Goal: Information Seeking & Learning: Learn about a topic

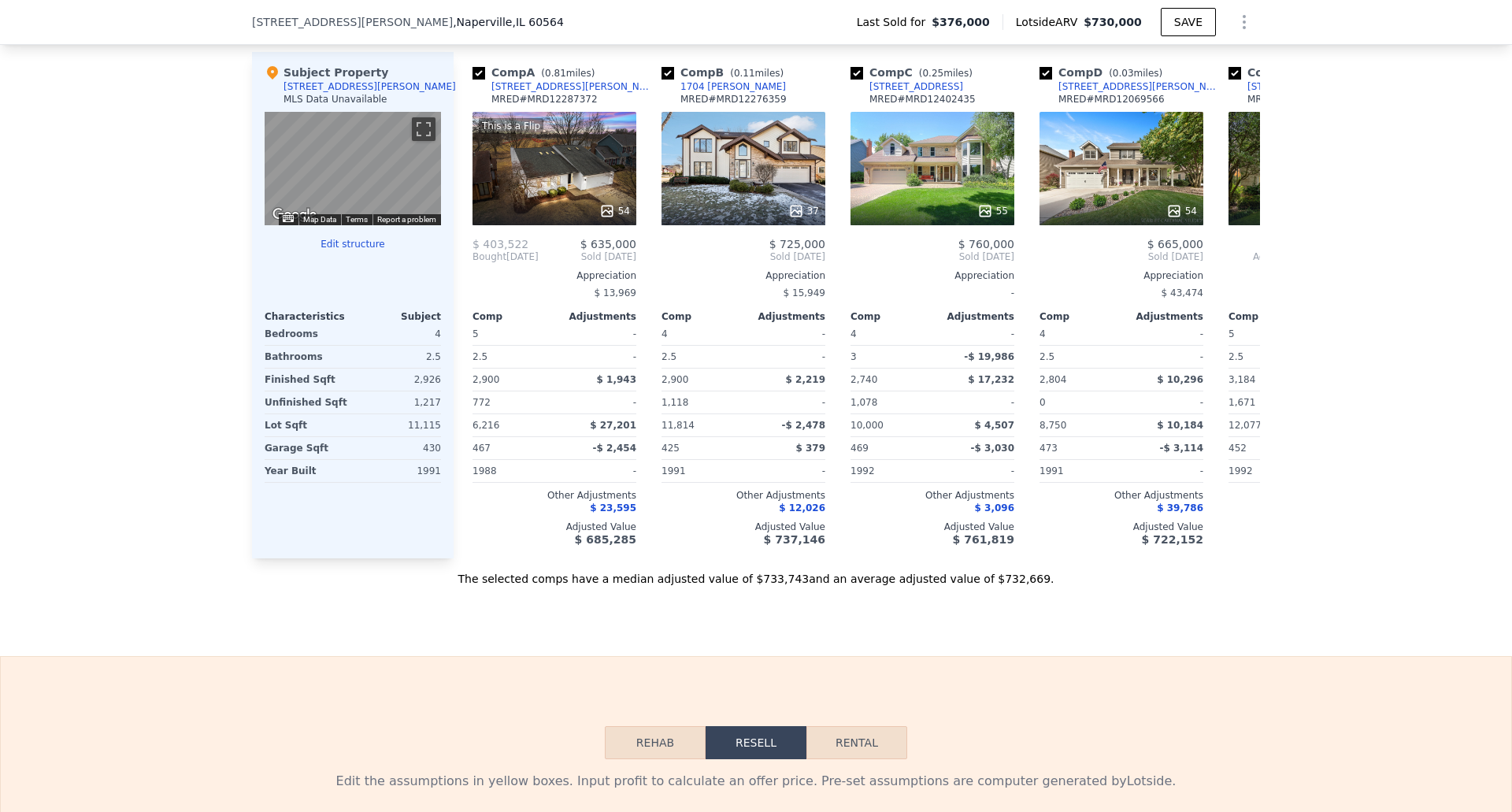
scroll to position [1461, 0]
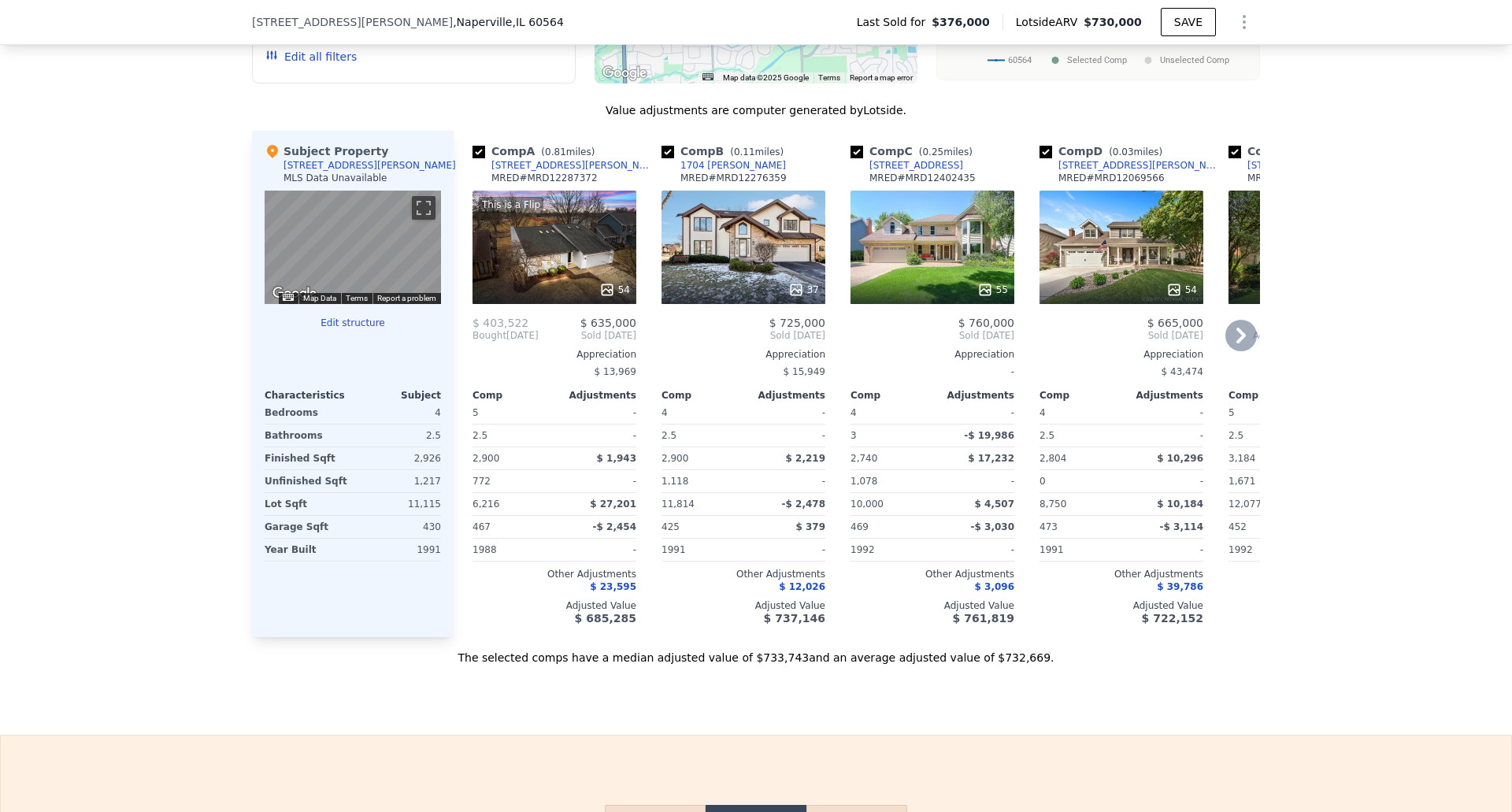
click at [1237, 343] on icon at bounding box center [1242, 336] width 10 height 16
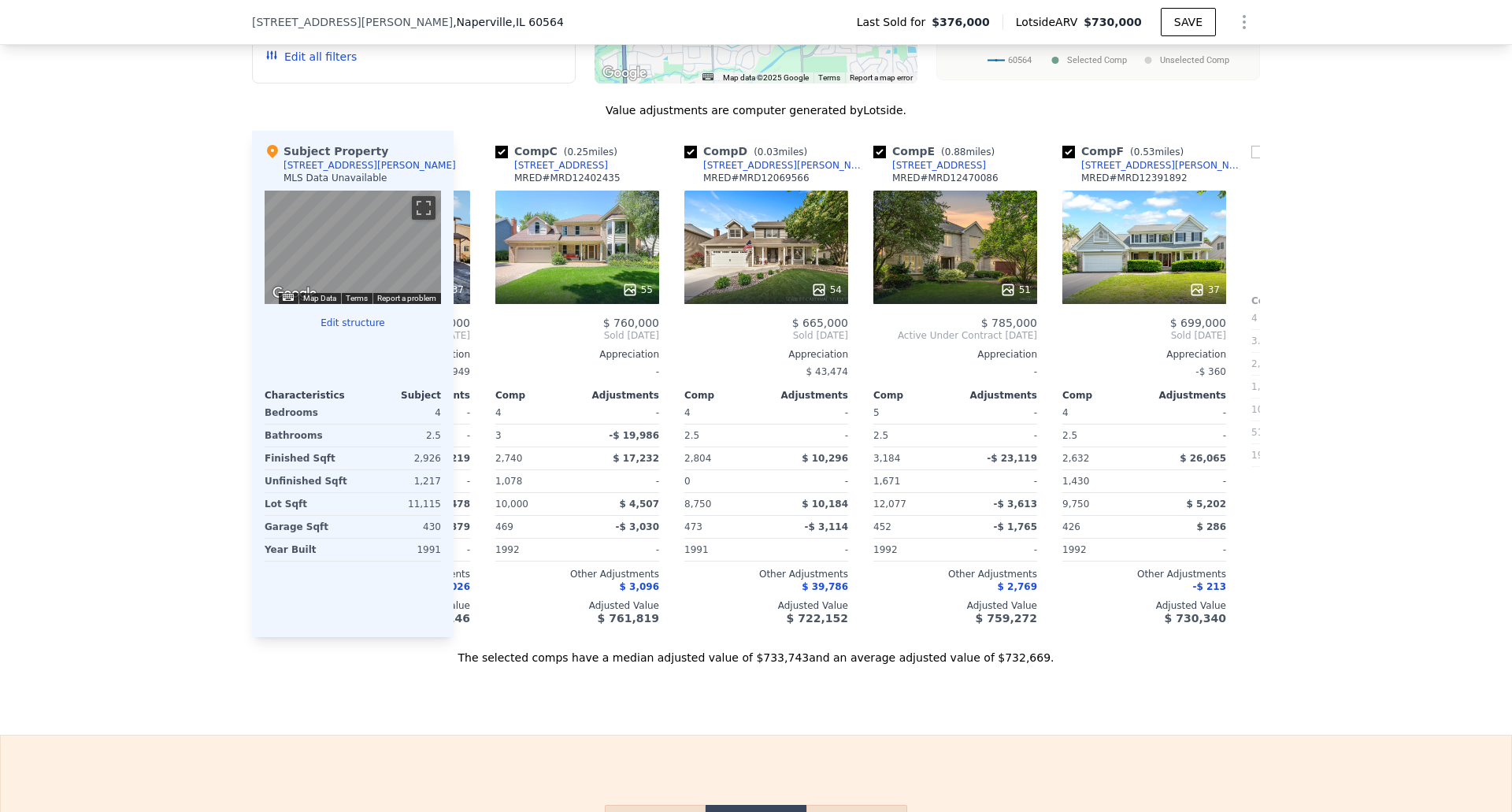
scroll to position [0, 378]
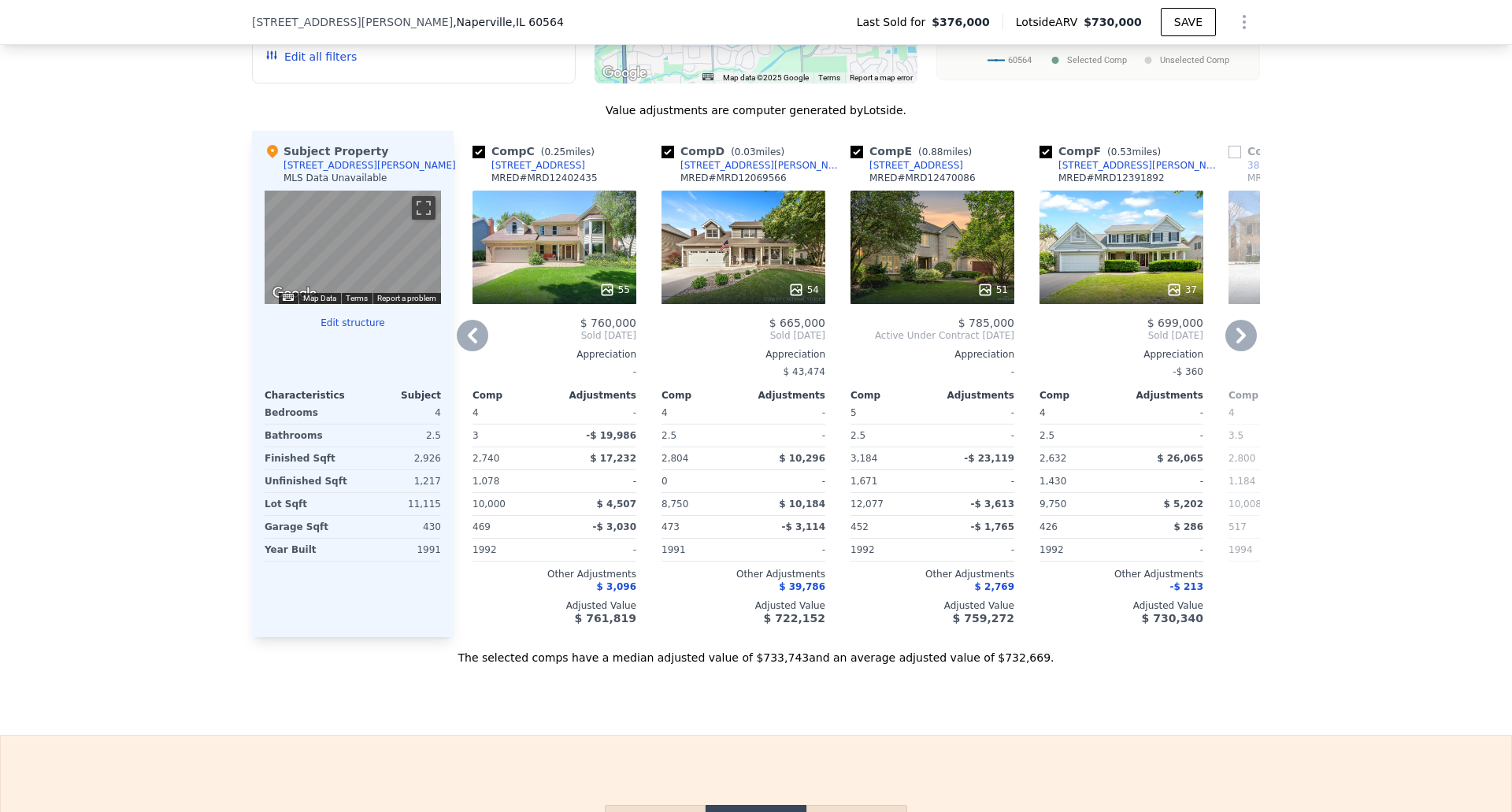
click at [1237, 343] on icon at bounding box center [1242, 336] width 10 height 16
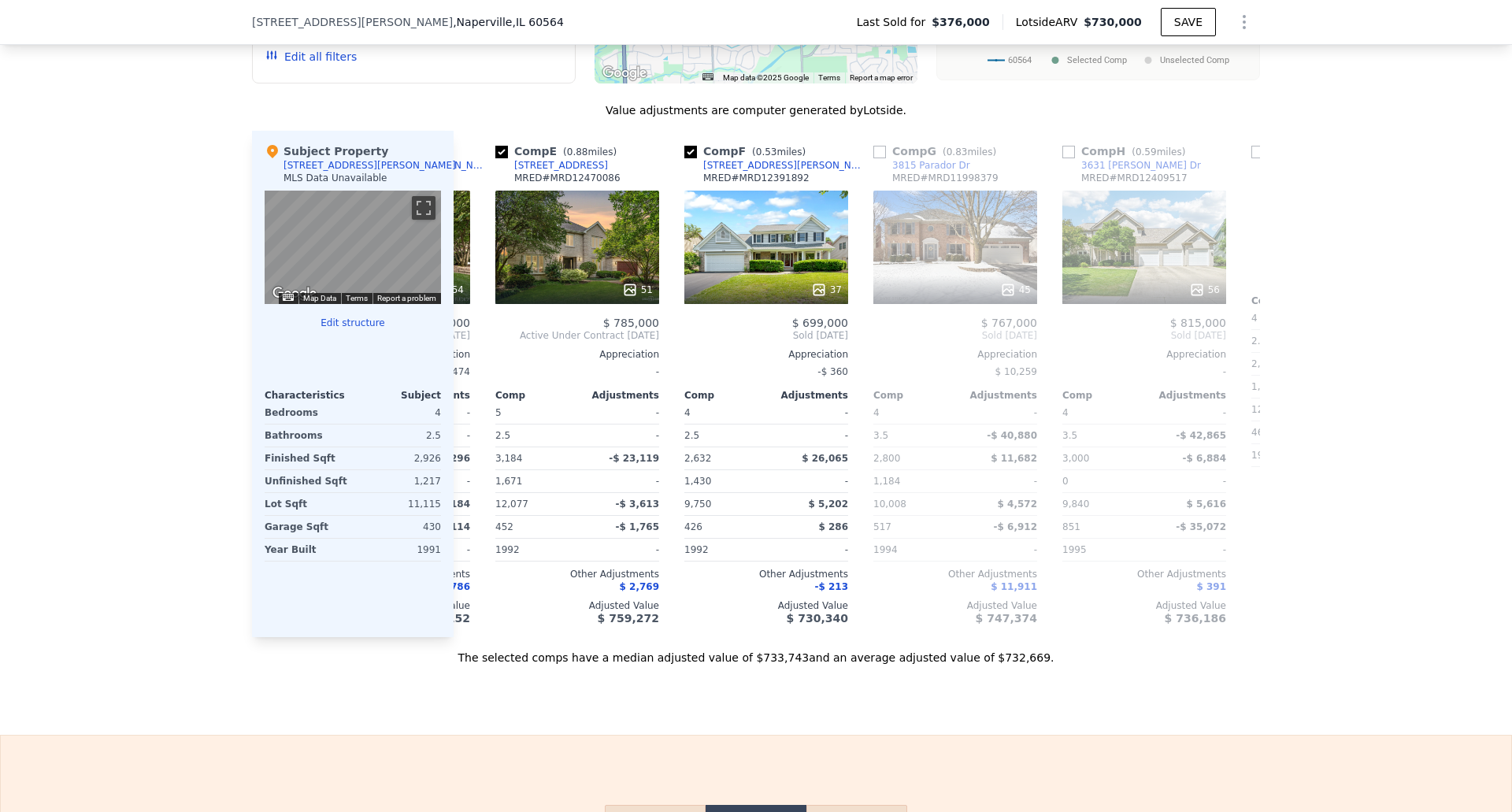
scroll to position [0, 756]
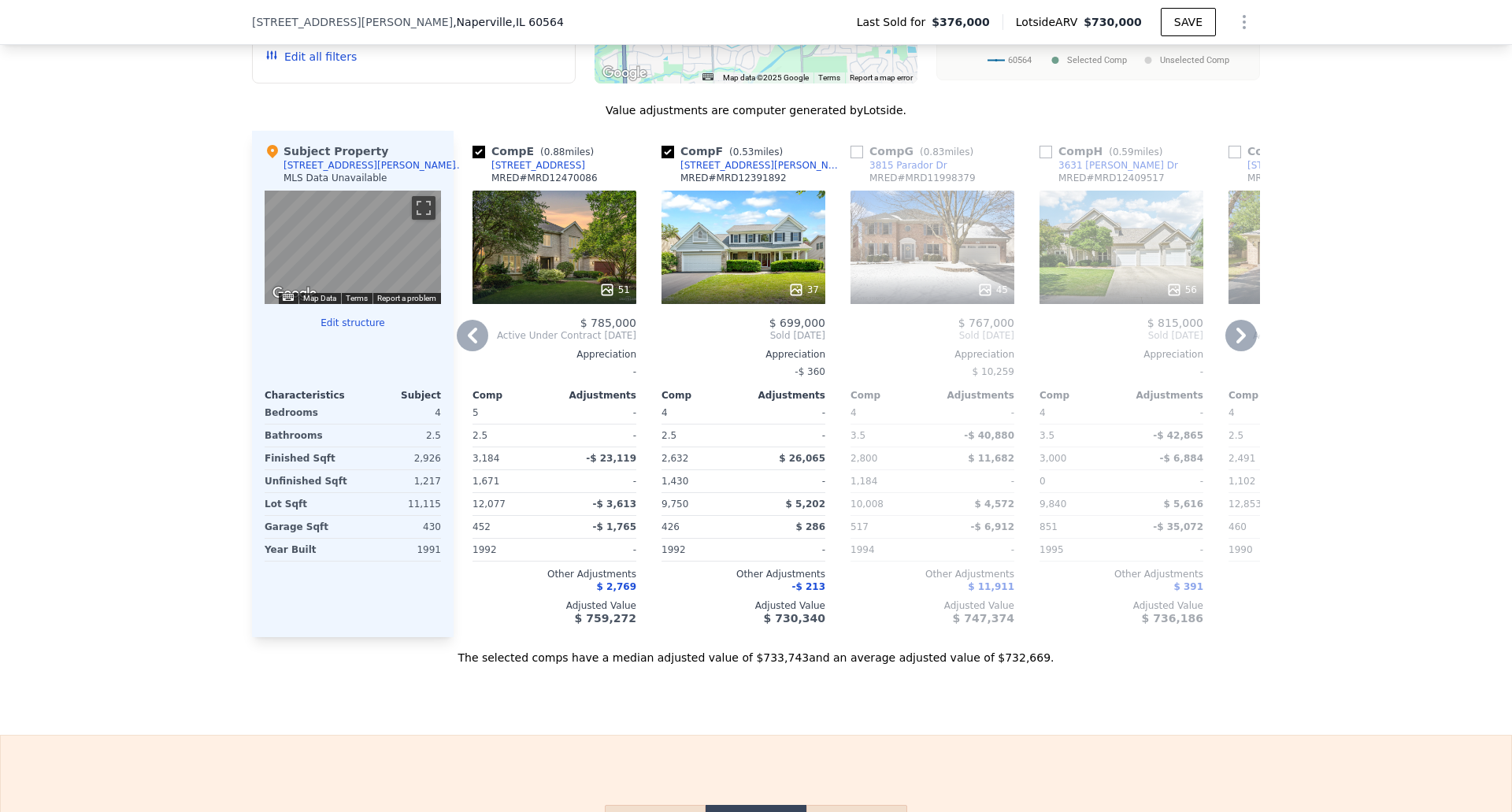
click at [469, 345] on icon at bounding box center [472, 335] width 31 height 31
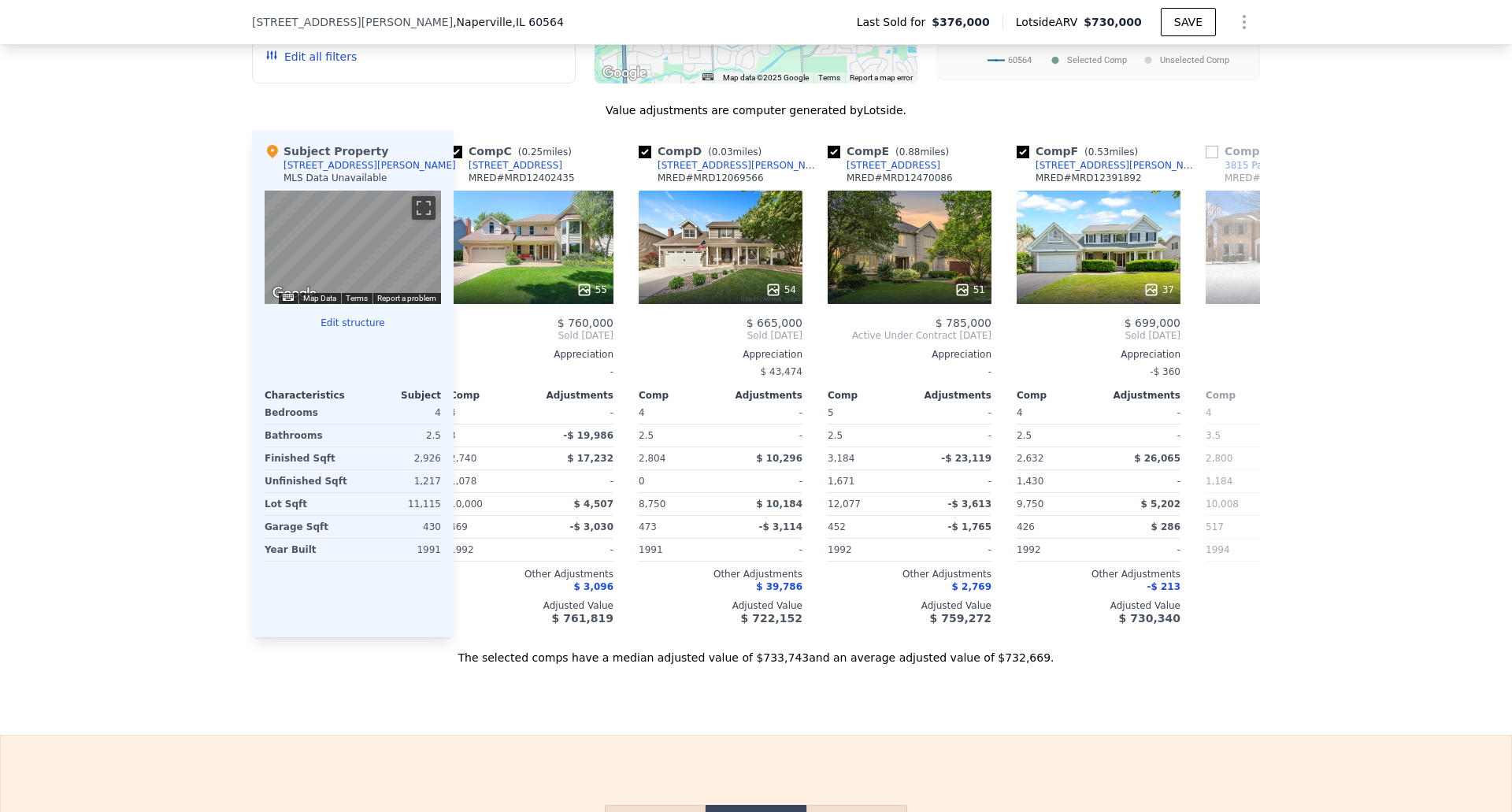
scroll to position [0, 378]
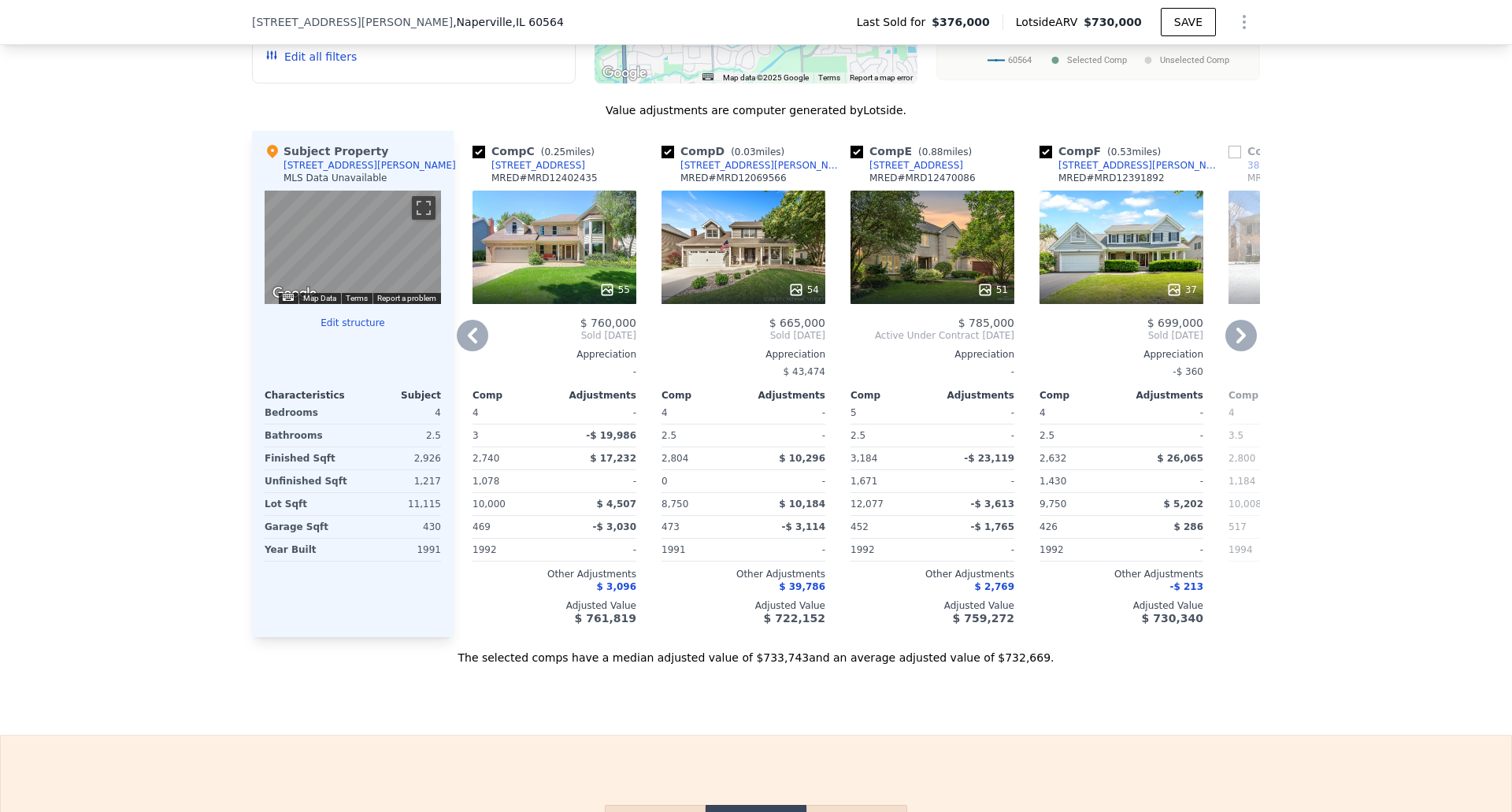
click at [469, 345] on icon at bounding box center [472, 335] width 31 height 31
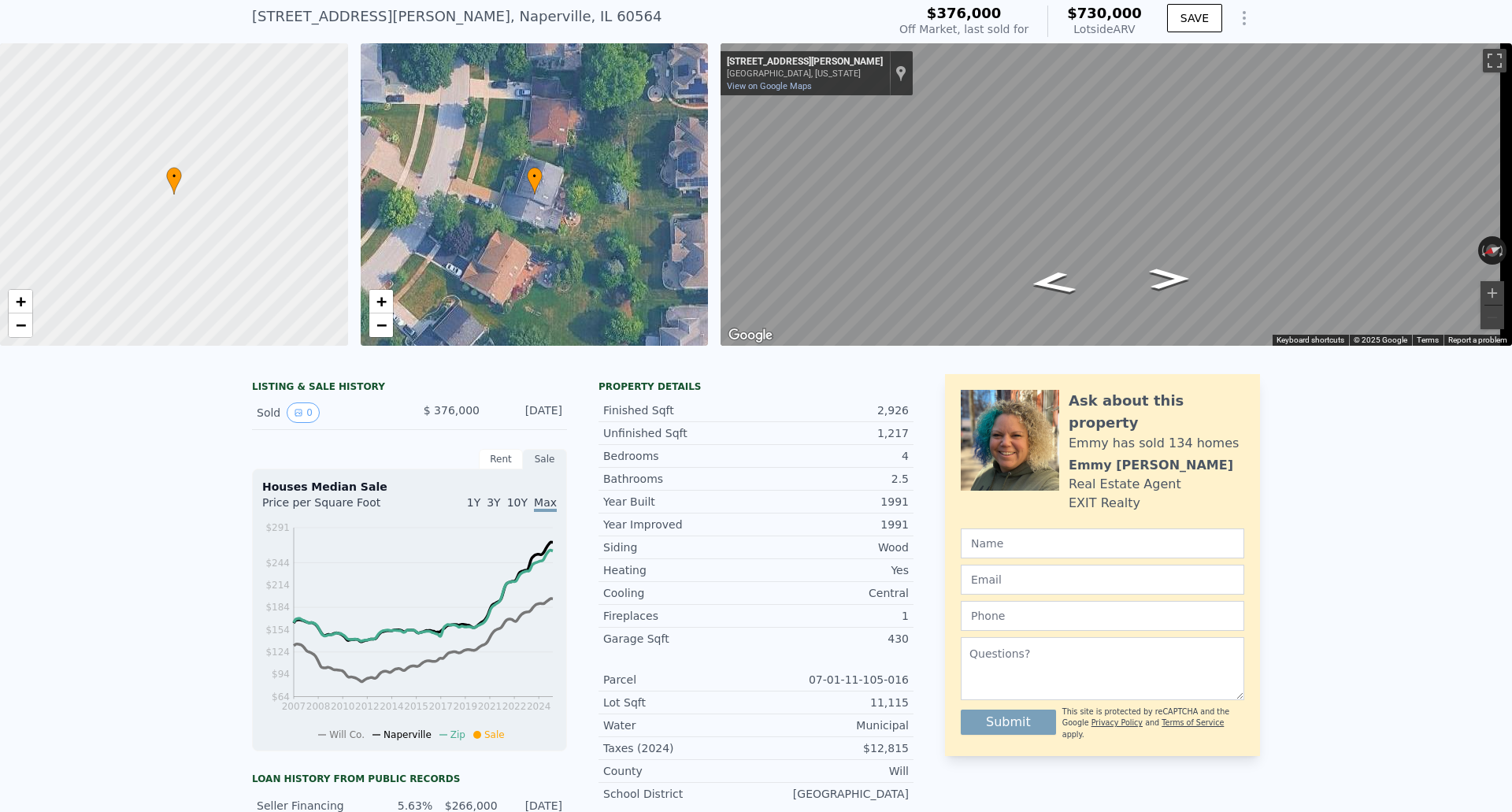
scroll to position [73, 0]
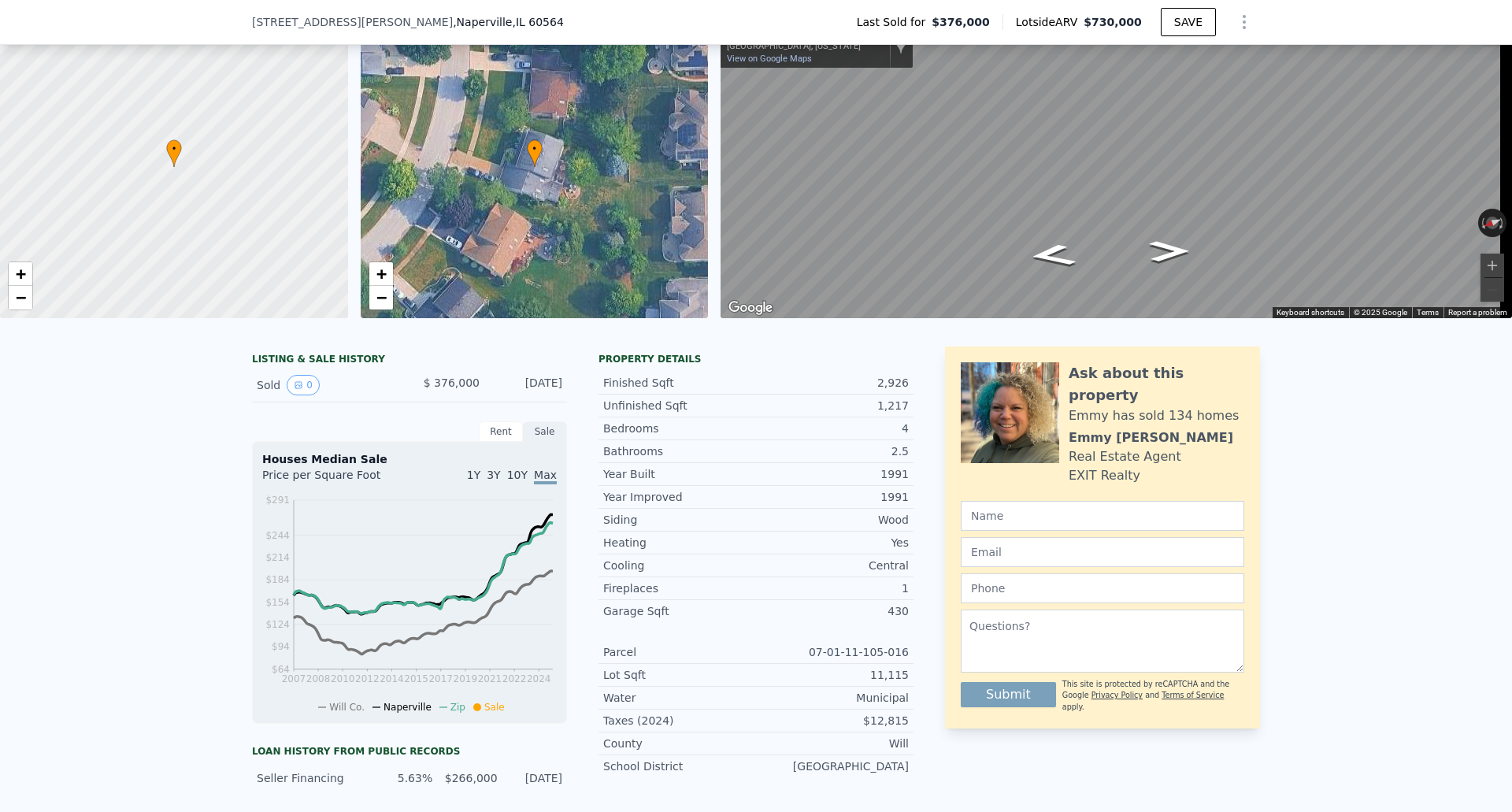
click at [449, 389] on span "$ 376,000" at bounding box center [452, 383] width 56 height 13
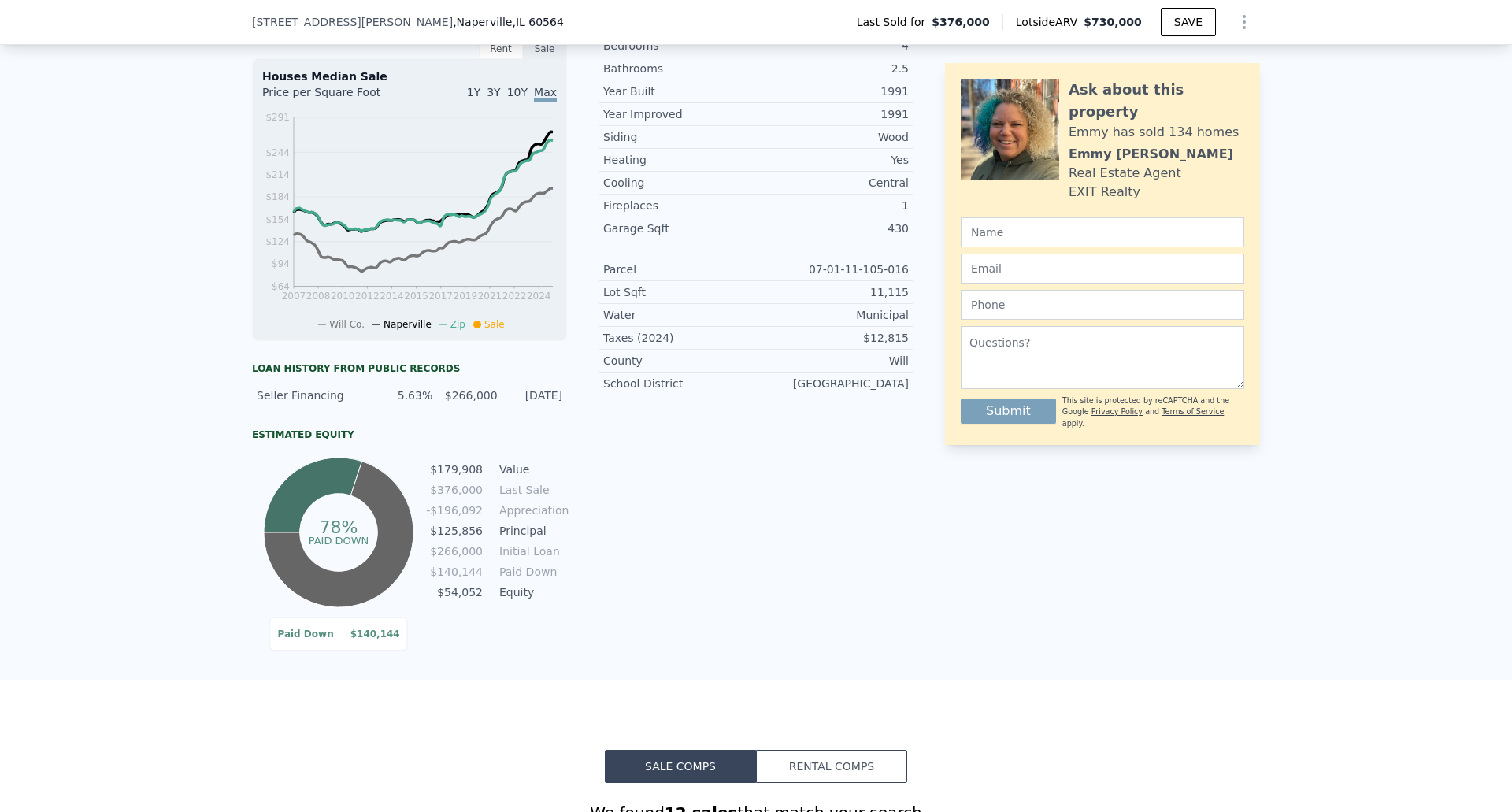
scroll to position [442, 0]
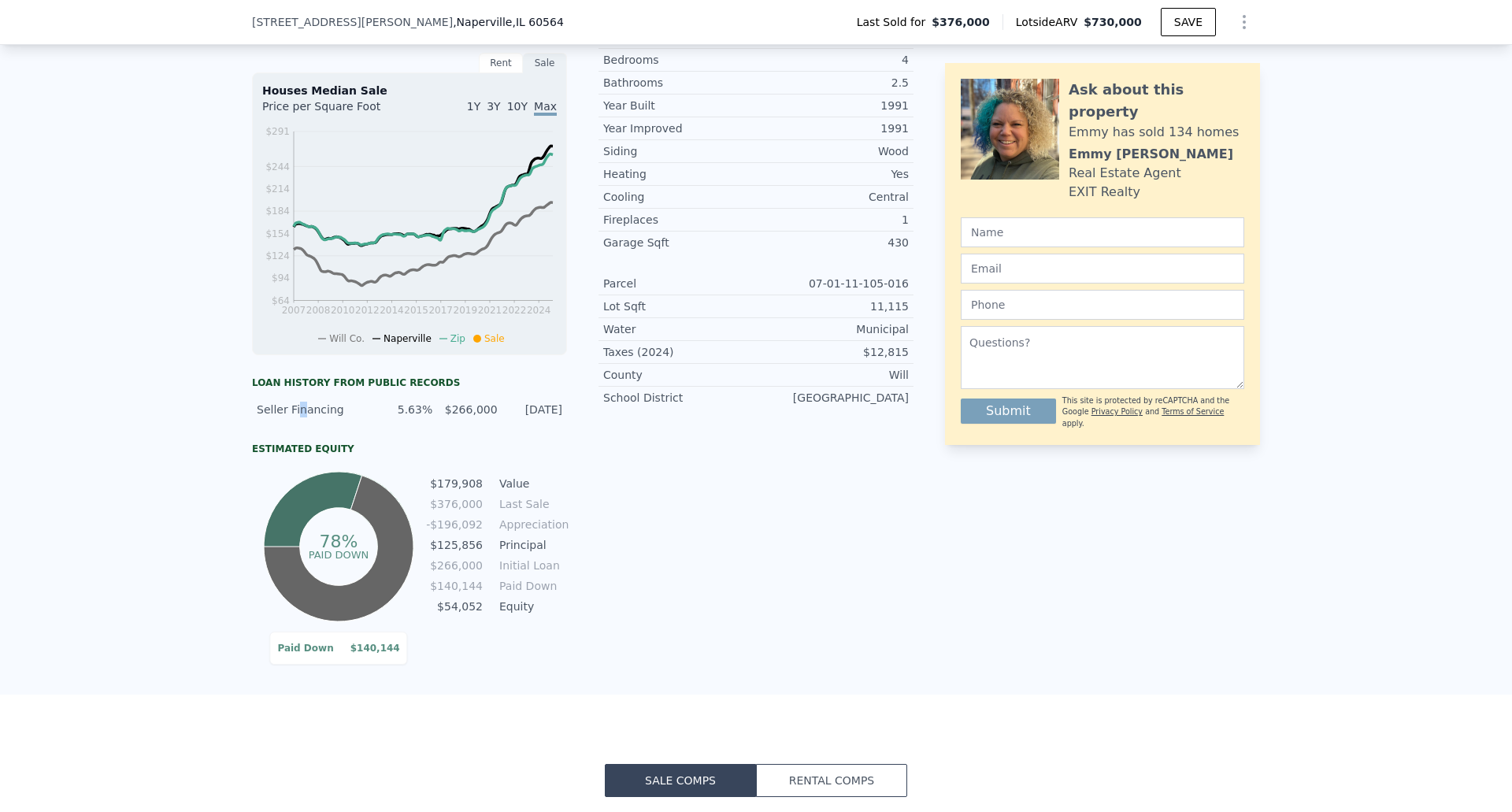
drag, startPoint x: 291, startPoint y: 426, endPoint x: 406, endPoint y: 418, distance: 115.3
click at [293, 418] on div "Seller Financing" at bounding box center [312, 410] width 111 height 16
click at [406, 418] on div "5.63%" at bounding box center [405, 410] width 55 height 16
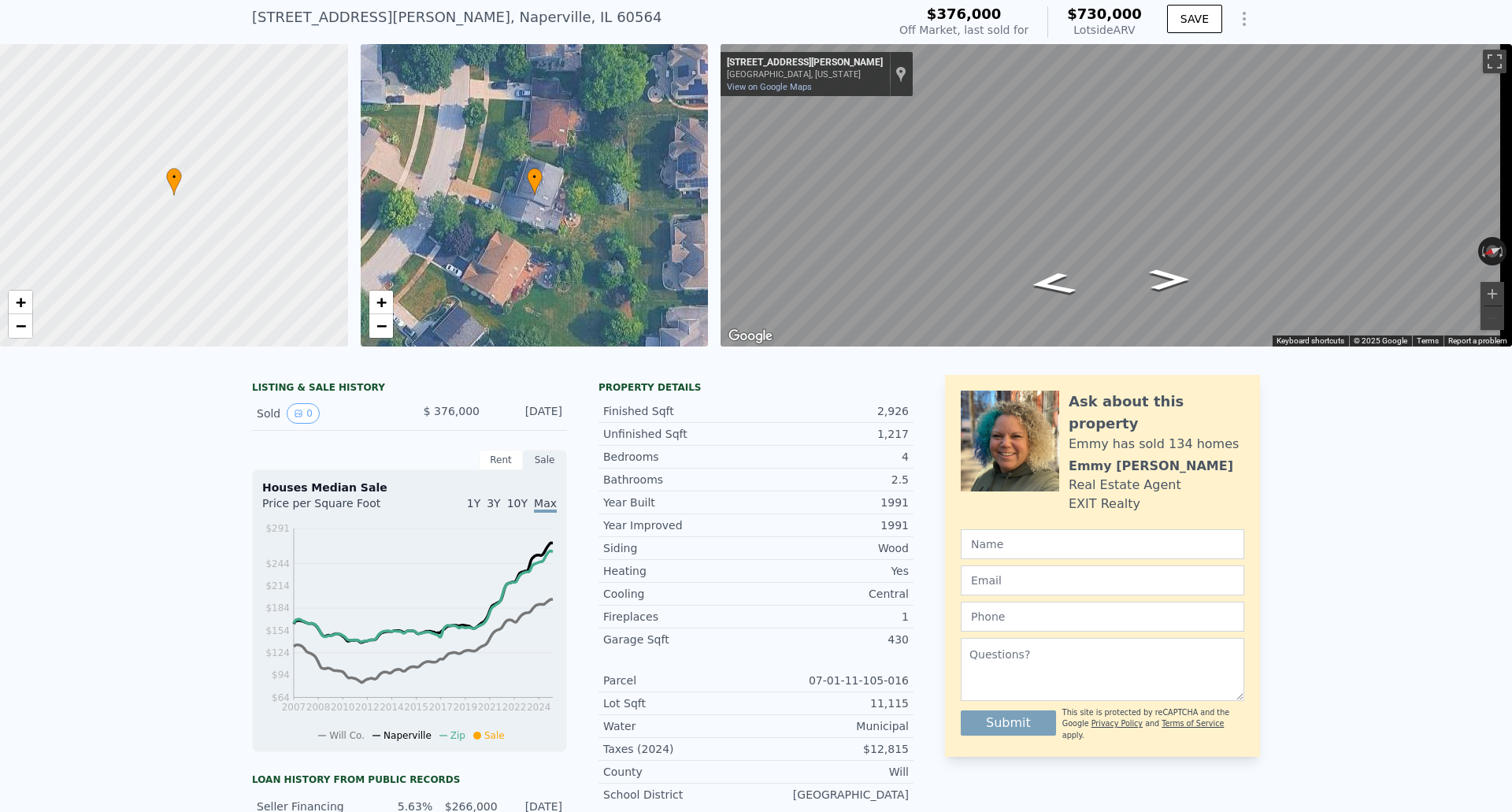
scroll to position [6, 0]
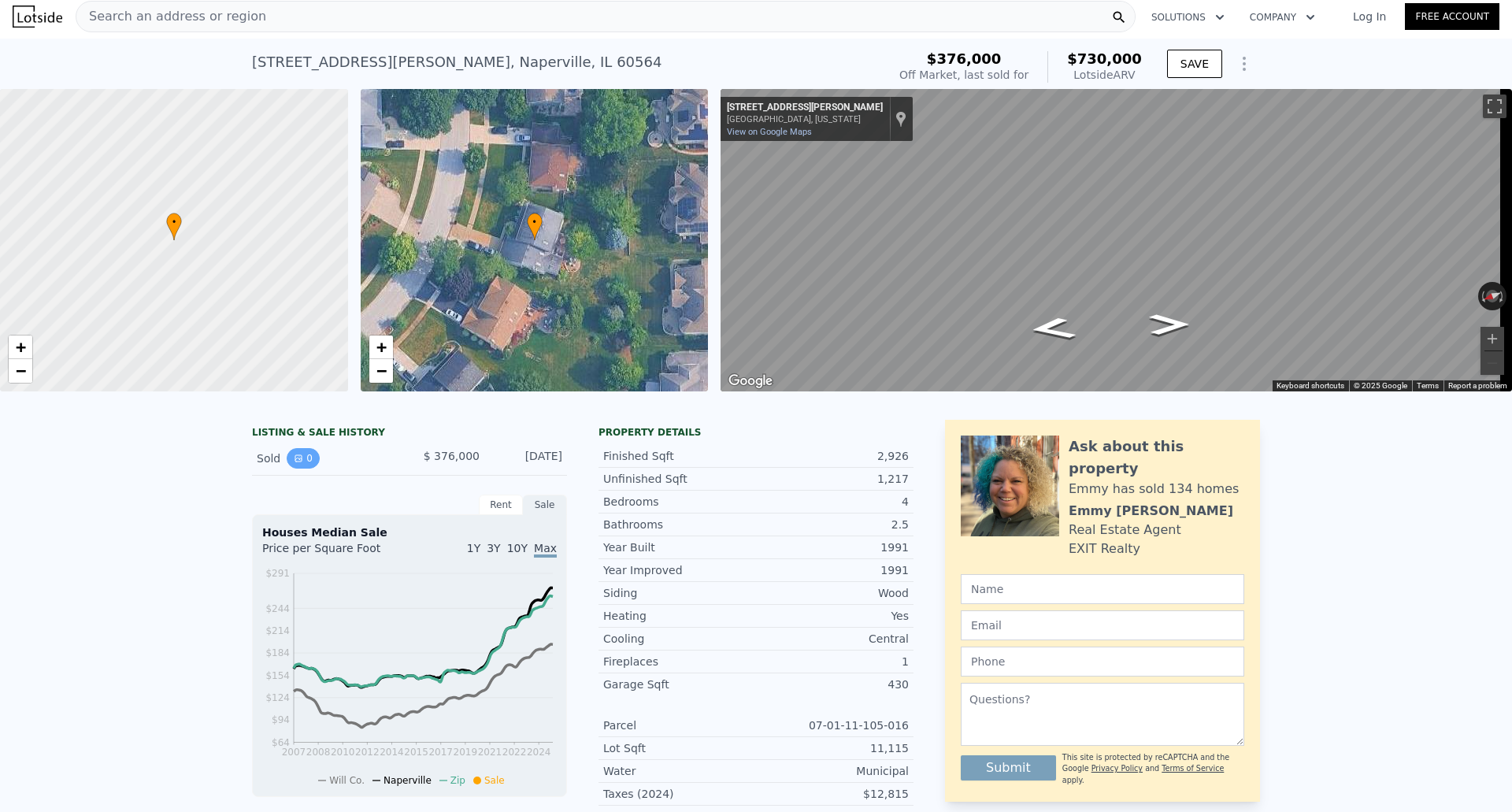
click at [295, 469] on button "0" at bounding box center [303, 459] width 33 height 21
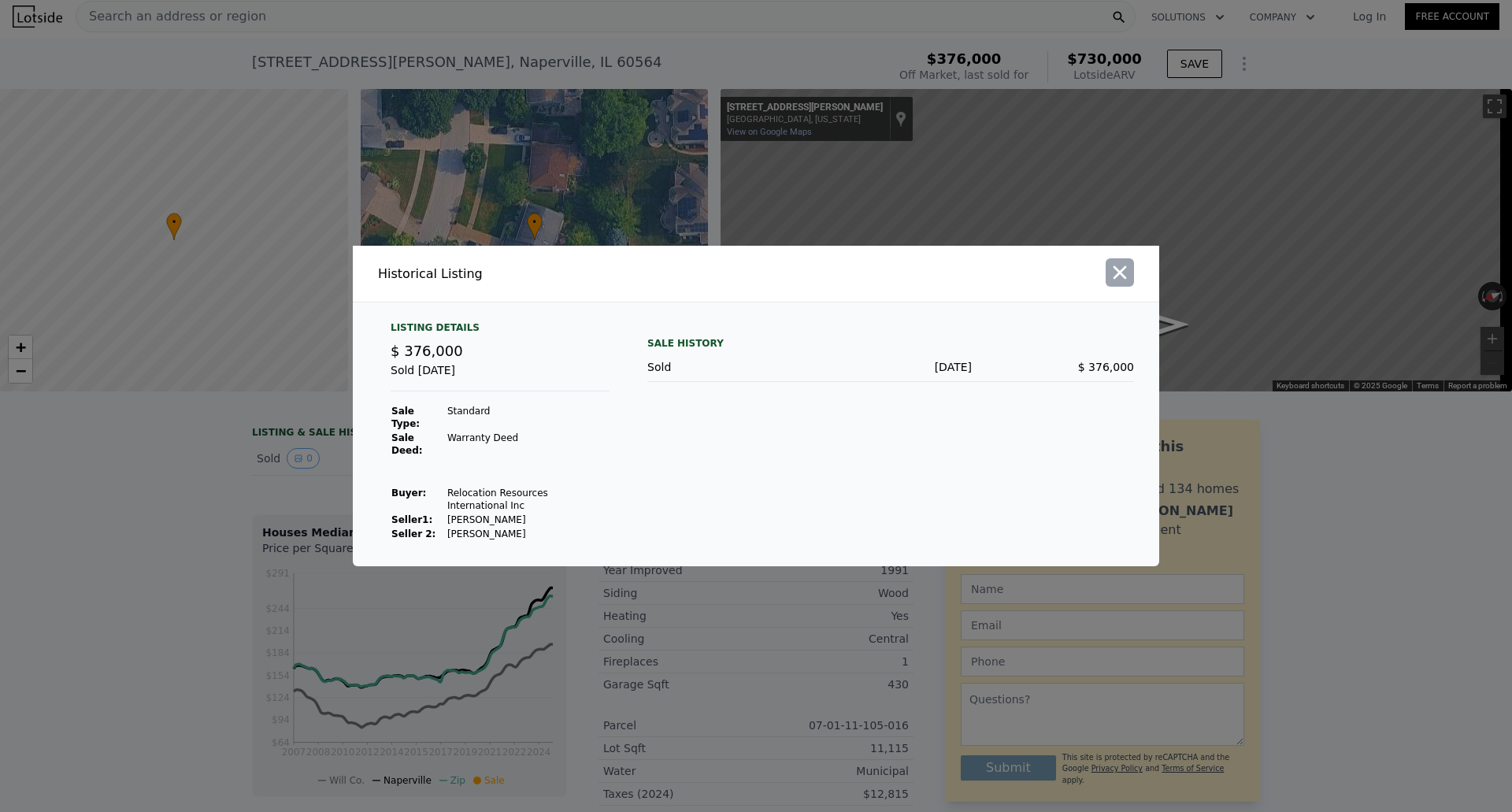
click at [1118, 280] on icon "button" at bounding box center [1120, 273] width 14 height 14
